Goal: Navigation & Orientation: Find specific page/section

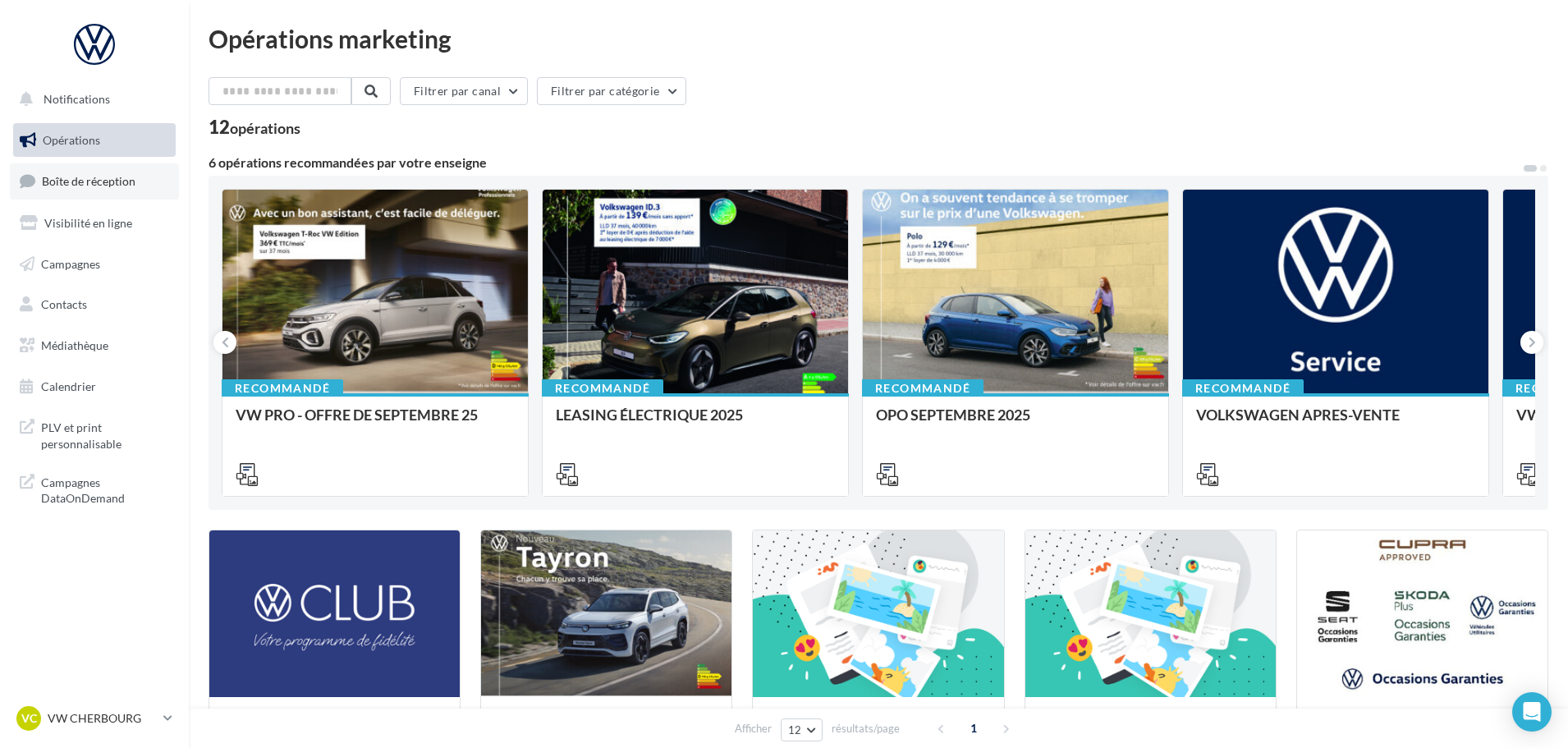
click at [117, 179] on span "Boîte de réception" at bounding box center [88, 181] width 94 height 14
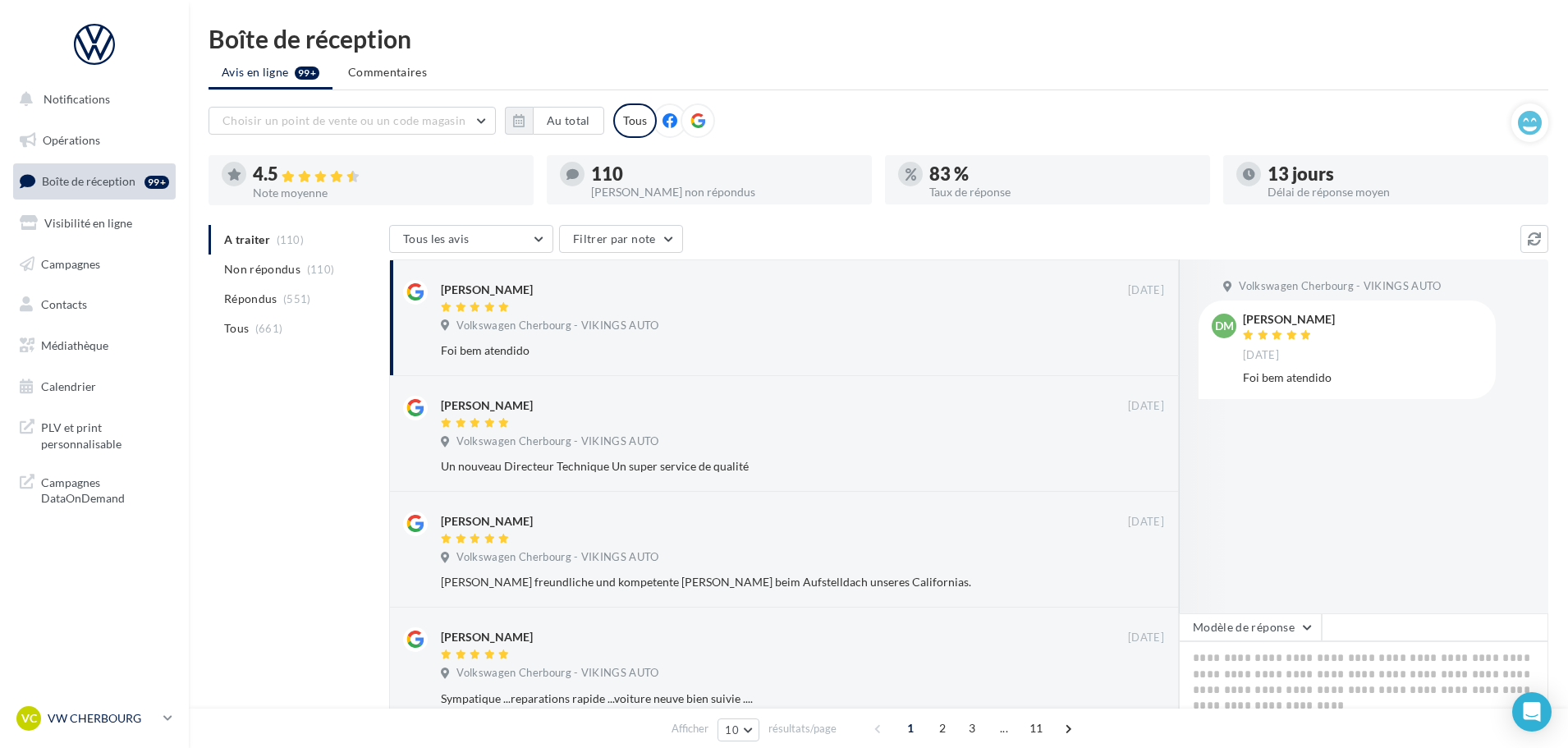
click at [139, 712] on p "VW CHERBOURG" at bounding box center [102, 718] width 109 height 17
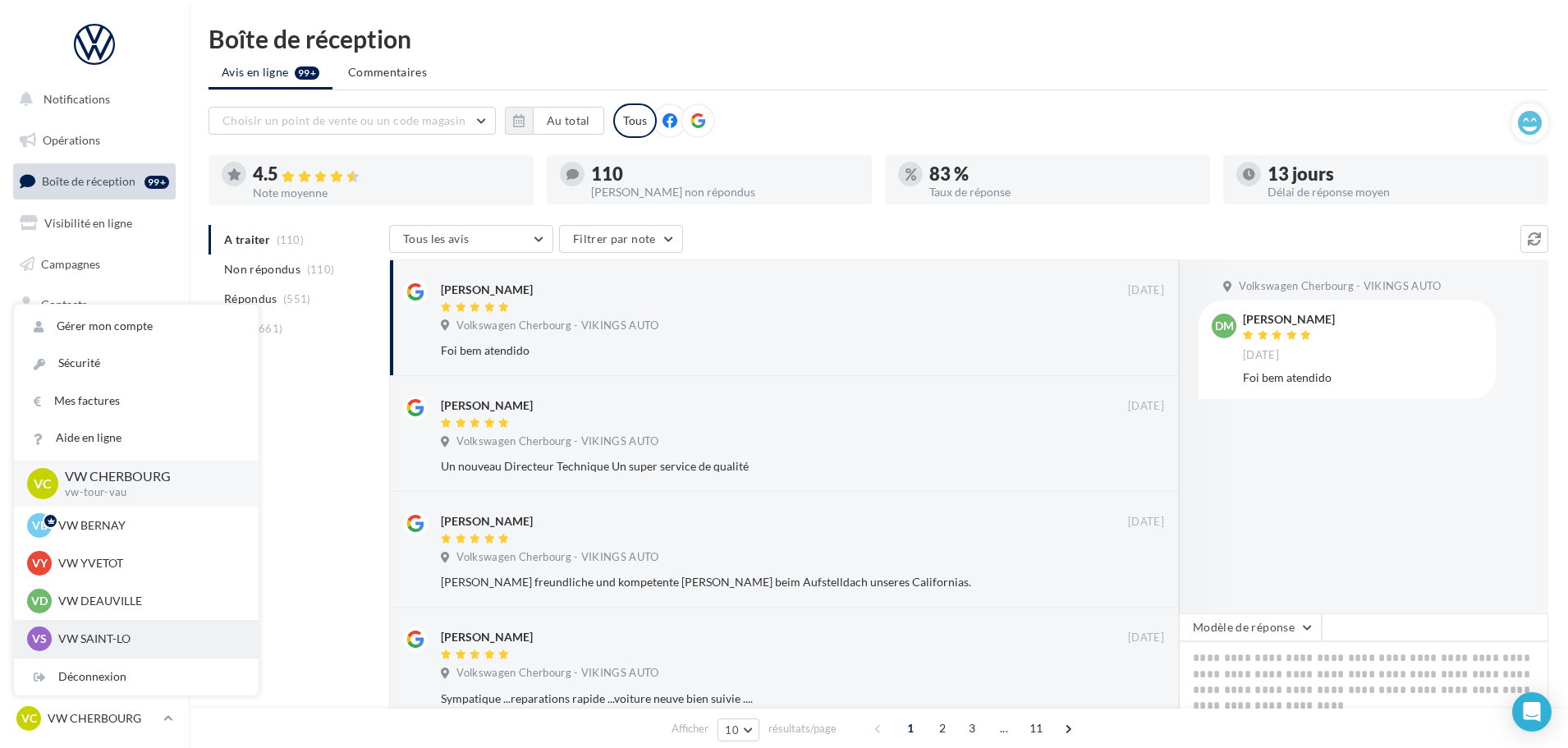
click at [134, 642] on p "VW SAINT-LO" at bounding box center [148, 638] width 180 height 17
